Goal: Task Accomplishment & Management: Manage account settings

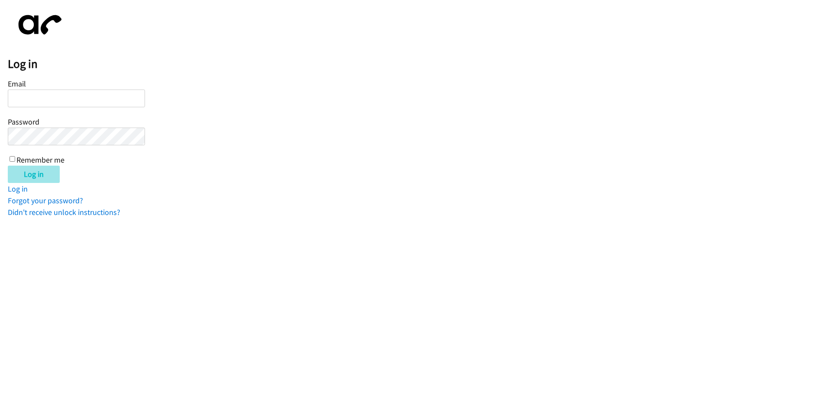
type input "[EMAIL_ADDRESS][DOMAIN_NAME]"
click at [40, 174] on input "Log in" at bounding box center [34, 174] width 52 height 17
type input "[EMAIL_ADDRESS][DOMAIN_NAME]"
drag, startPoint x: 37, startPoint y: 164, endPoint x: 34, endPoint y: 167, distance: 4.9
click at [38, 164] on label "Remember me" at bounding box center [40, 160] width 48 height 10
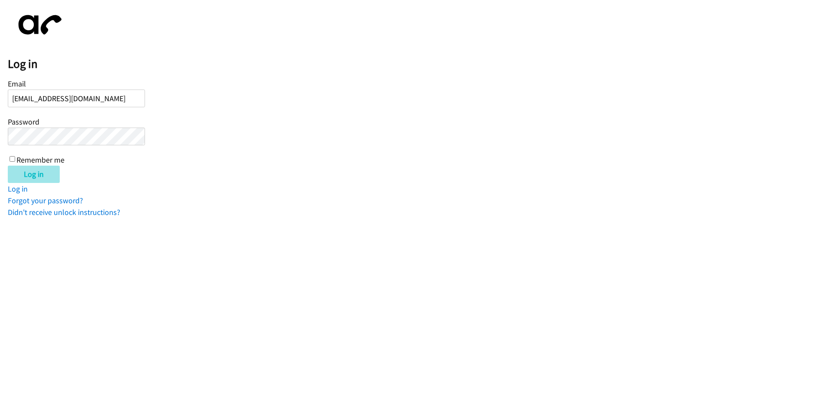
click at [15, 162] on input "Remember me" at bounding box center [13, 159] width 6 height 6
checkbox input "true"
click at [31, 172] on input "Log in" at bounding box center [34, 174] width 52 height 17
